Goal: Navigation & Orientation: Find specific page/section

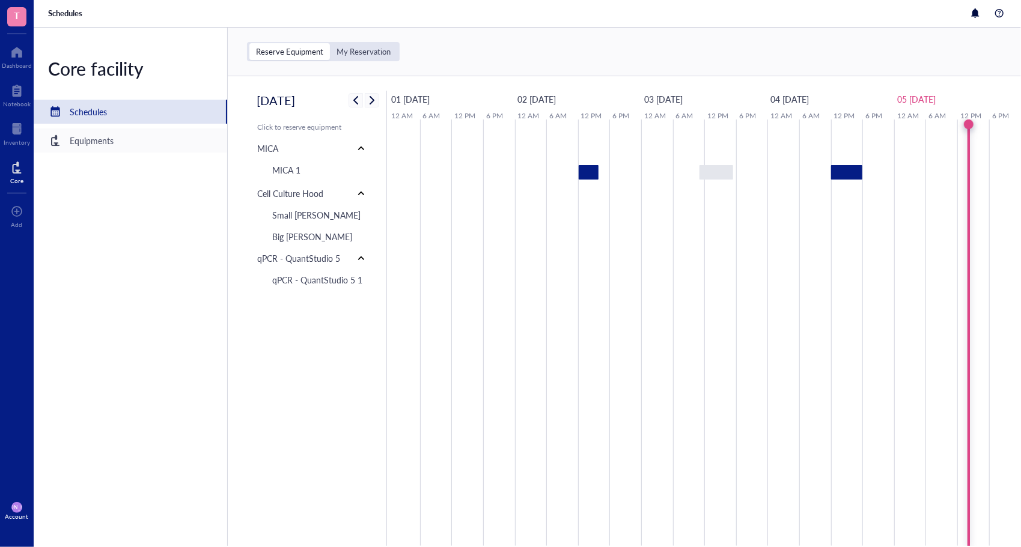
click at [102, 141] on div "Equipments" at bounding box center [92, 140] width 44 height 13
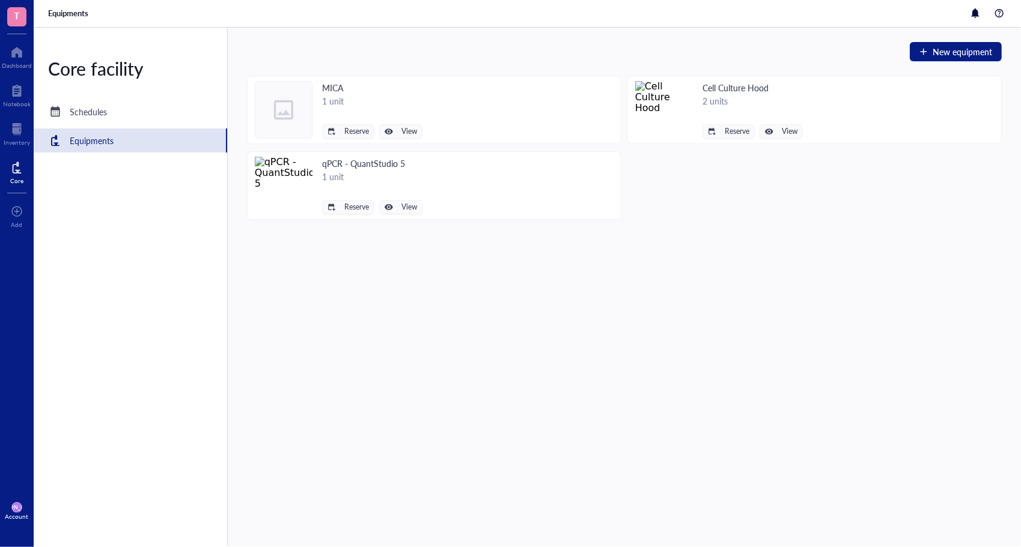
click at [643, 99] on img at bounding box center [664, 110] width 58 height 58
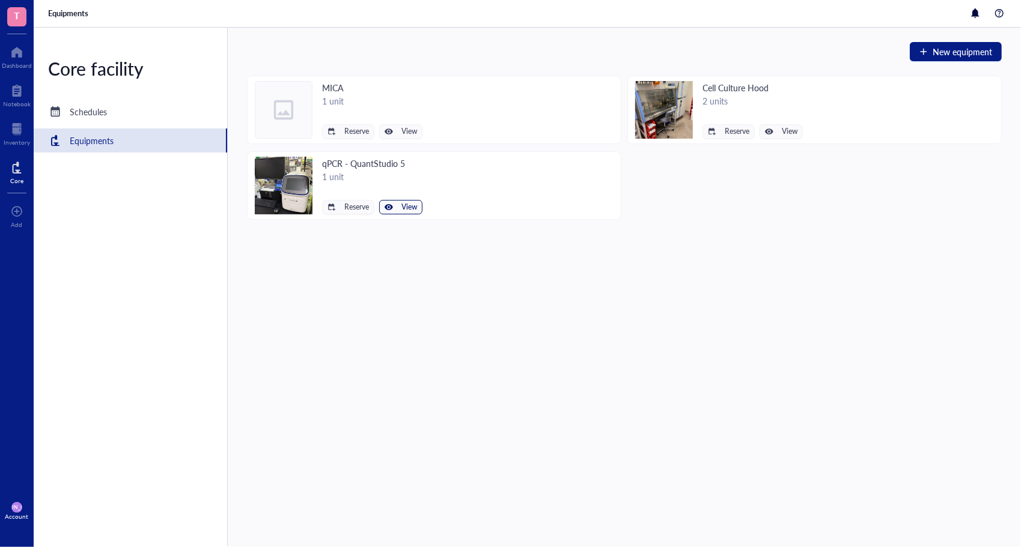
click at [386, 204] on div "button" at bounding box center [388, 207] width 8 height 8
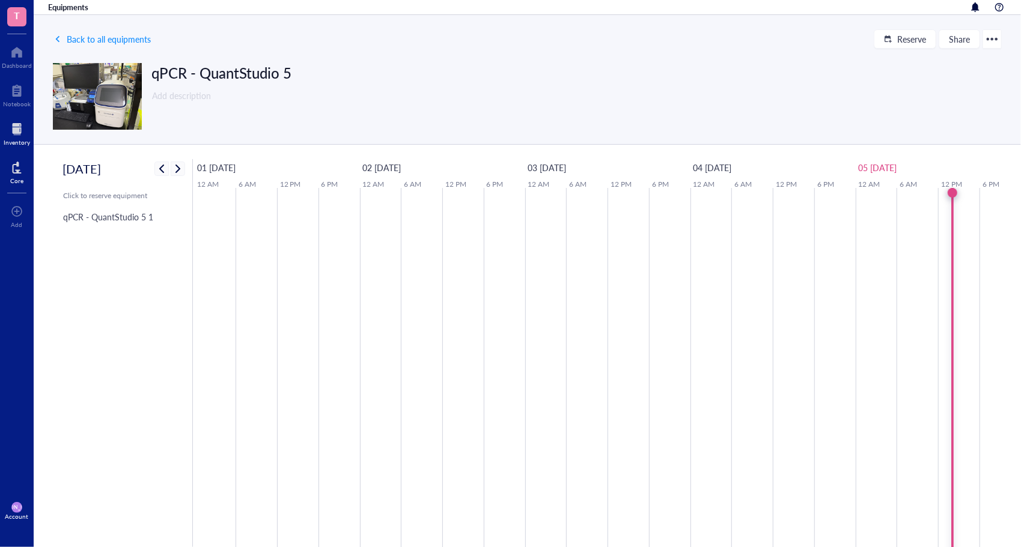
click at [17, 124] on div at bounding box center [17, 129] width 26 height 19
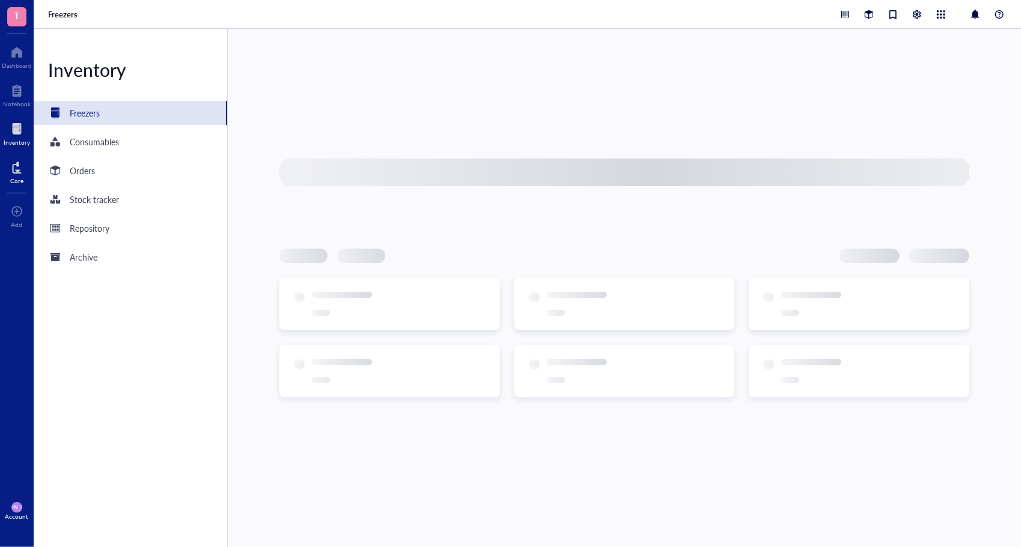
click at [16, 166] on div at bounding box center [16, 167] width 13 height 19
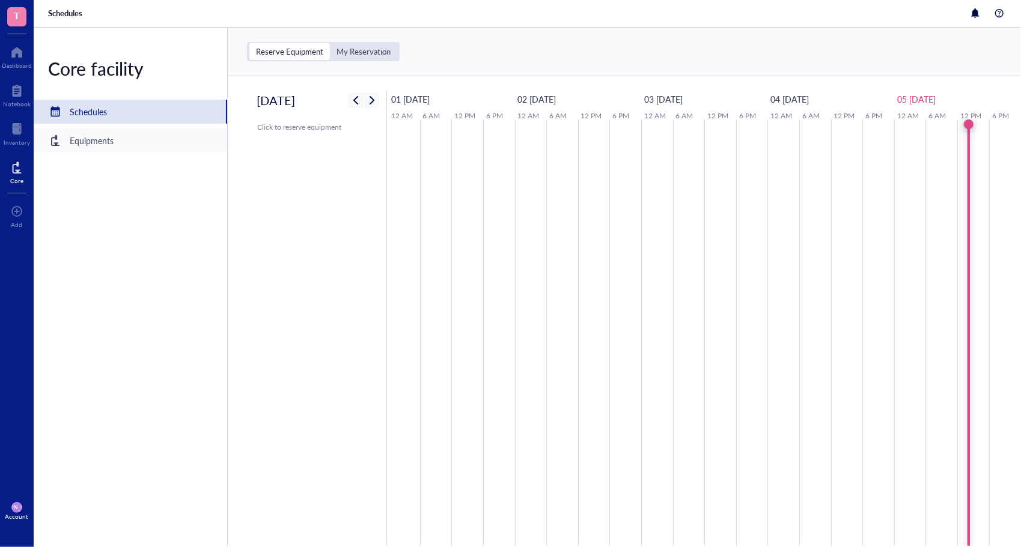
click at [90, 136] on div "Equipments" at bounding box center [92, 140] width 44 height 13
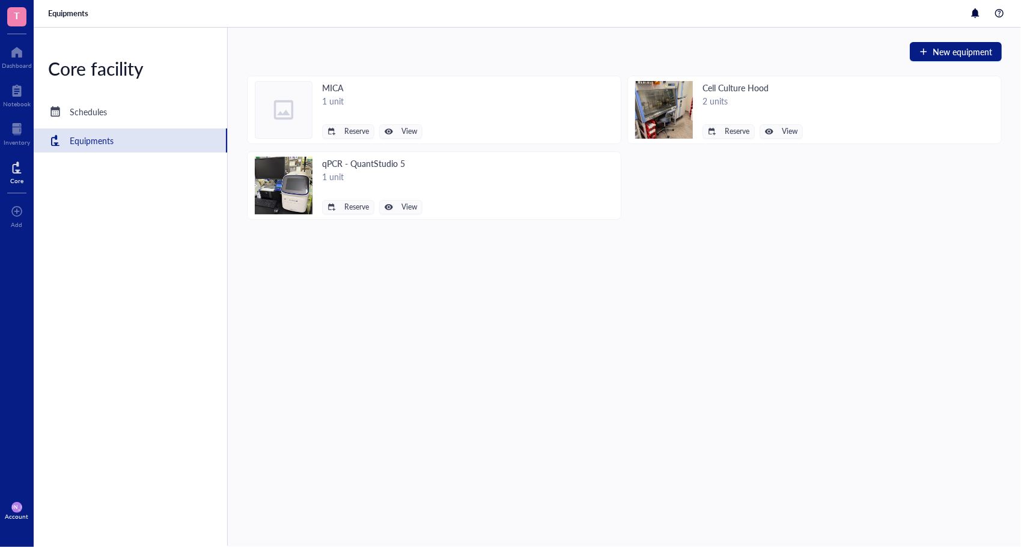
click at [105, 124] on div "Core facility Schedules Equipments" at bounding box center [131, 287] width 194 height 518
click at [14, 59] on div at bounding box center [17, 52] width 30 height 19
